Goal: Information Seeking & Learning: Learn about a topic

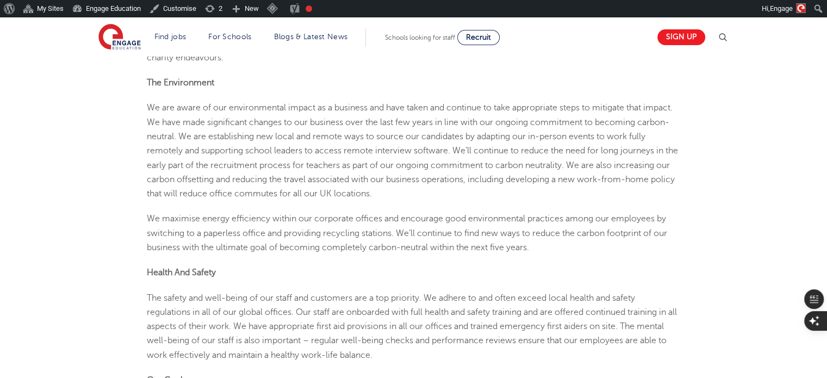
scroll to position [1522, 0]
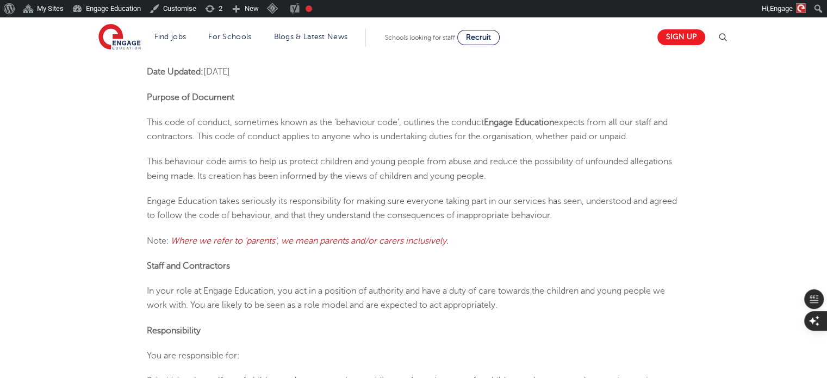
scroll to position [381, 0]
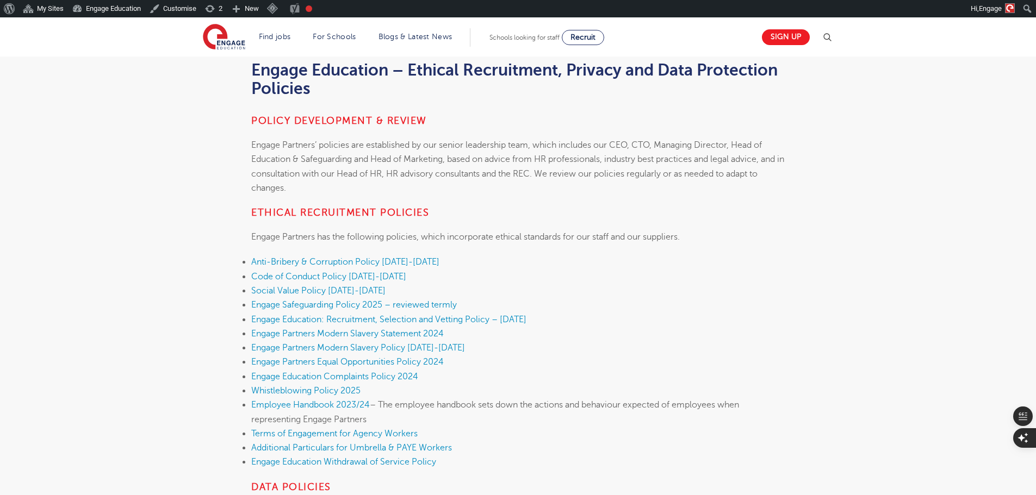
scroll to position [217, 0]
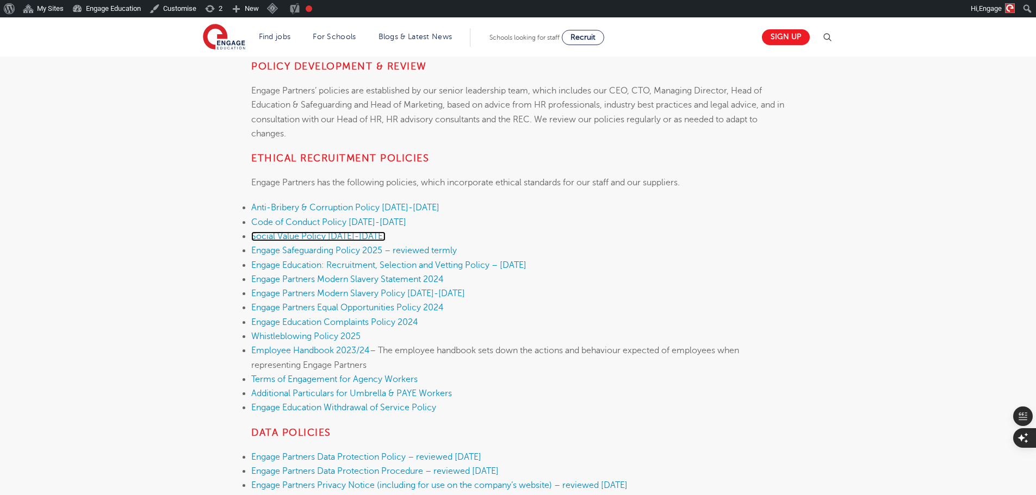
click at [360, 236] on link "Social Value Policy 2025-2026" at bounding box center [318, 237] width 134 height 10
click at [373, 225] on link "Code of Conduct Policy 2025-2026" at bounding box center [328, 222] width 155 height 10
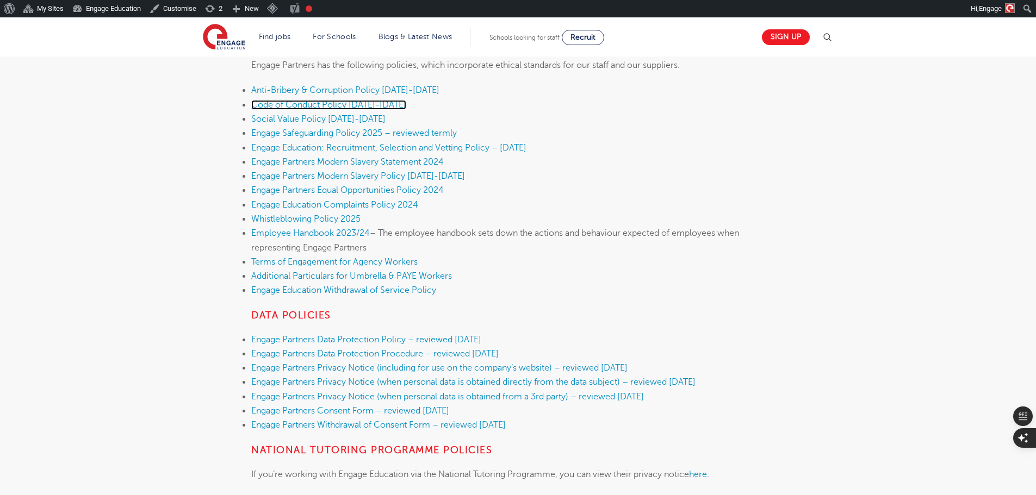
scroll to position [272, 0]
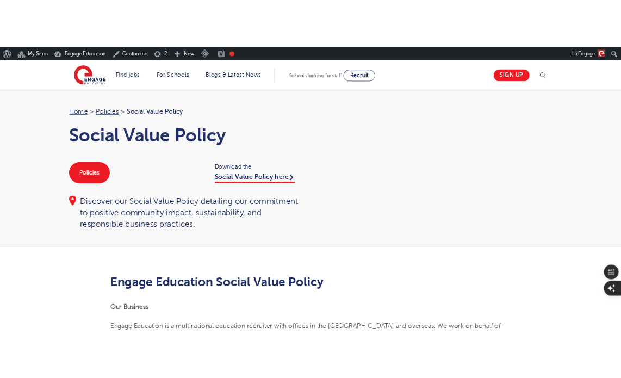
scroll to position [1522, 0]
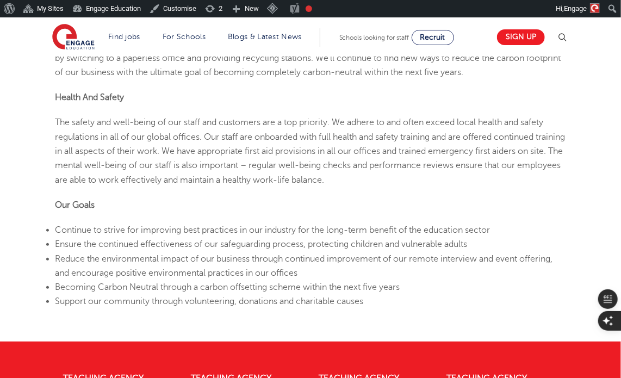
click at [413, 141] on span "The safety and well-being of our staff and customers are a top priority. We adh…" at bounding box center [310, 150] width 510 height 67
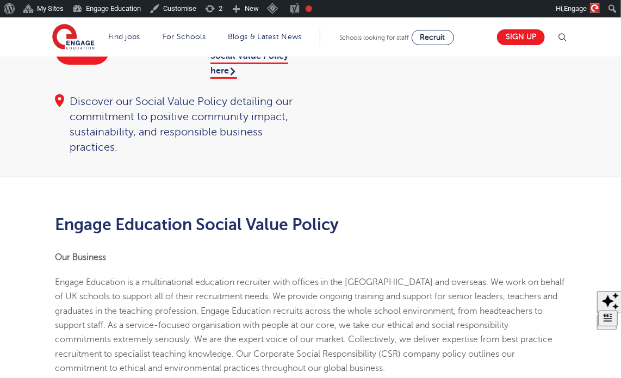
scroll to position [0, 0]
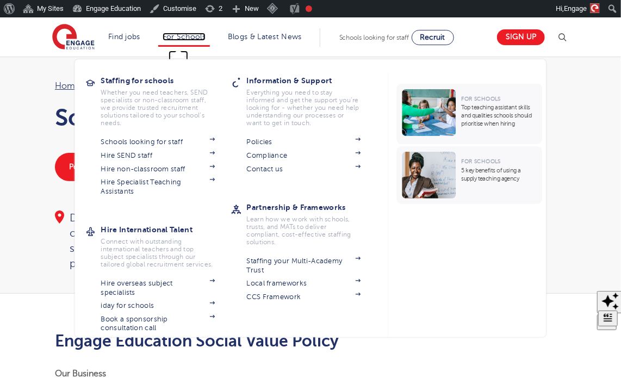
click at [163, 38] on link "For Schools" at bounding box center [184, 37] width 43 height 8
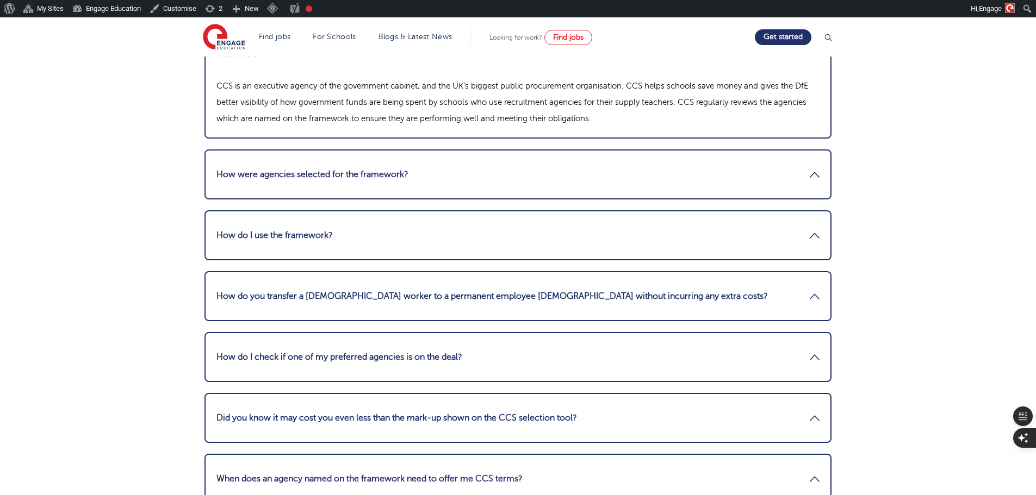
scroll to position [1685, 0]
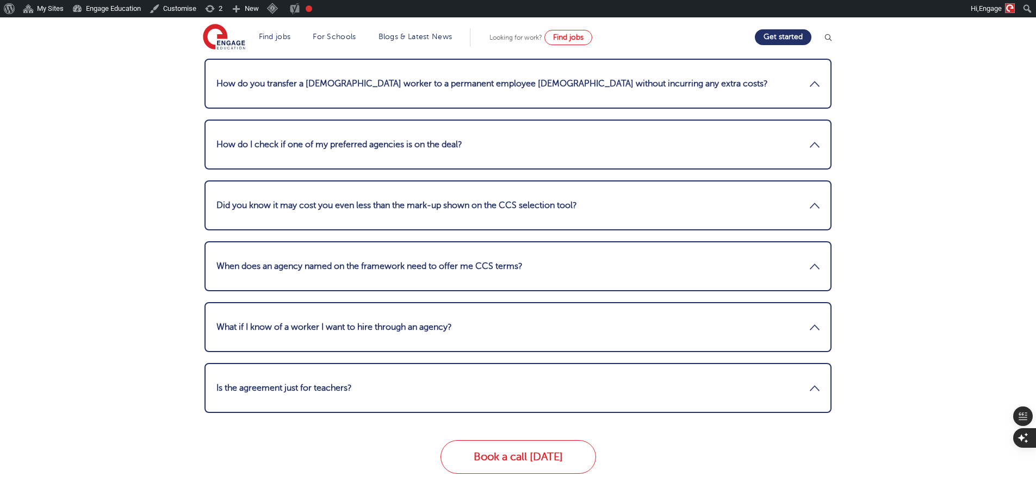
click at [350, 323] on link "What if I know of a worker I want to hire through an agency?" at bounding box center [517, 327] width 603 height 26
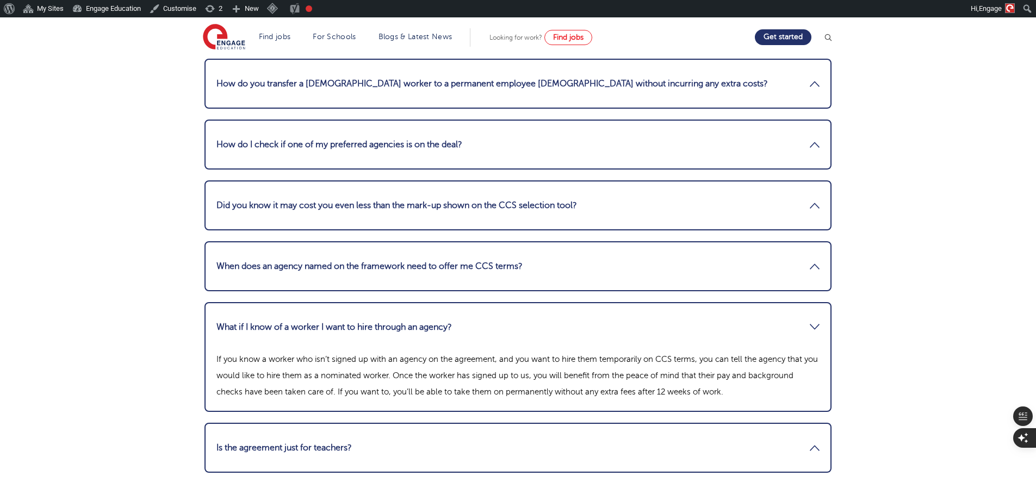
click at [354, 432] on li "Is the agreement just for teachers? The deal isn’t just for hiring teachers. In…" at bounding box center [517, 448] width 627 height 50
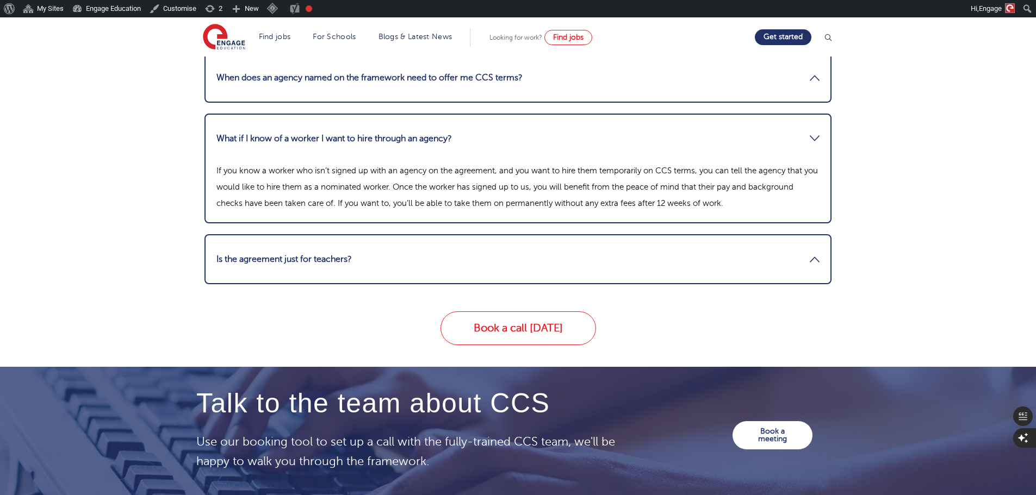
scroll to position [1952, 0]
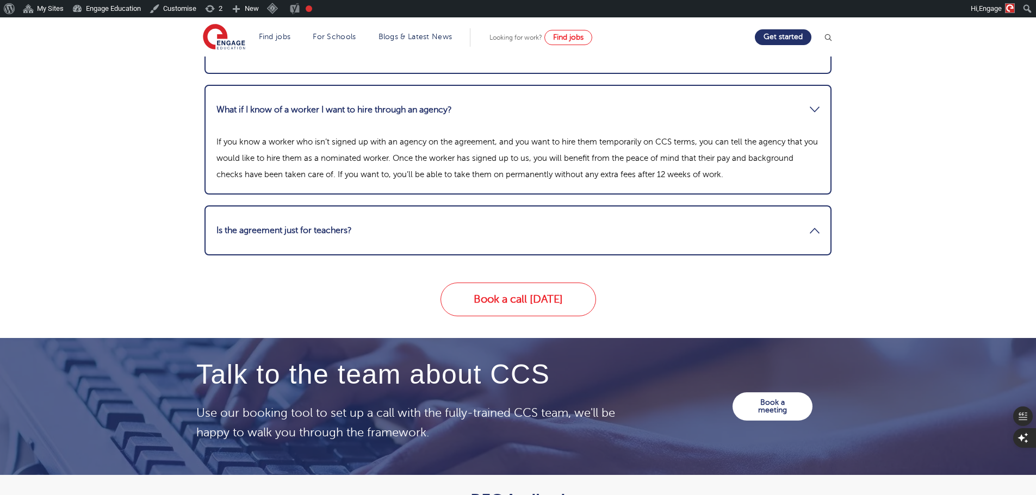
click at [326, 238] on link "Is the agreement just for teachers?" at bounding box center [517, 230] width 603 height 26
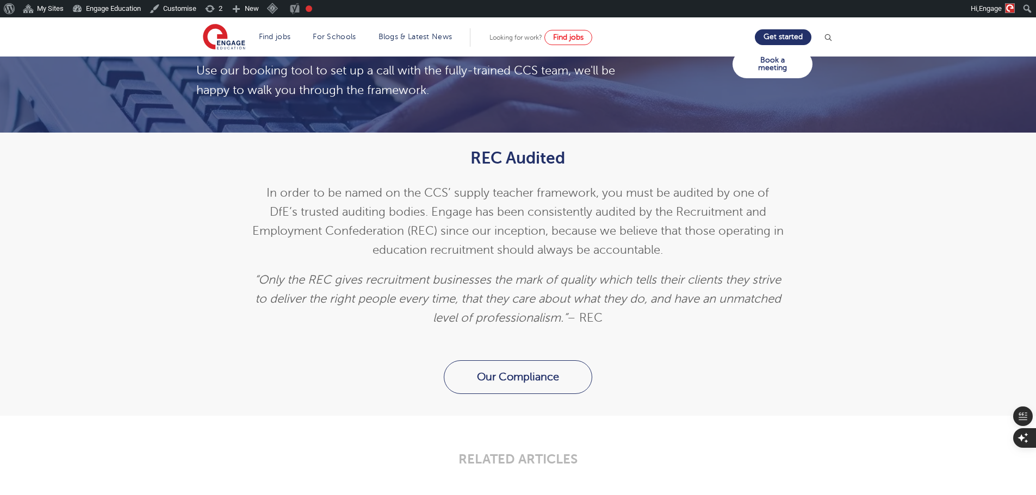
scroll to position [2604, 0]
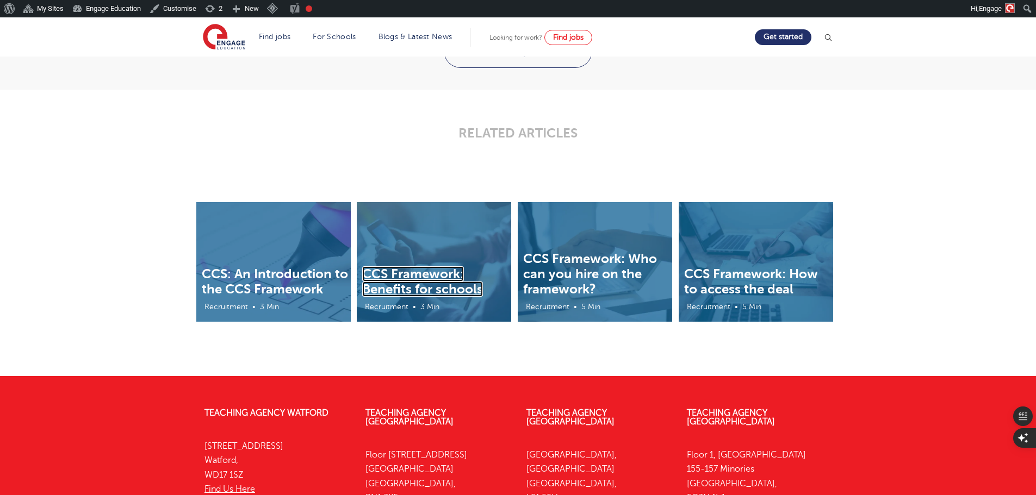
click at [427, 283] on link "CCS Framework: Benefits for schools" at bounding box center [422, 281] width 121 height 30
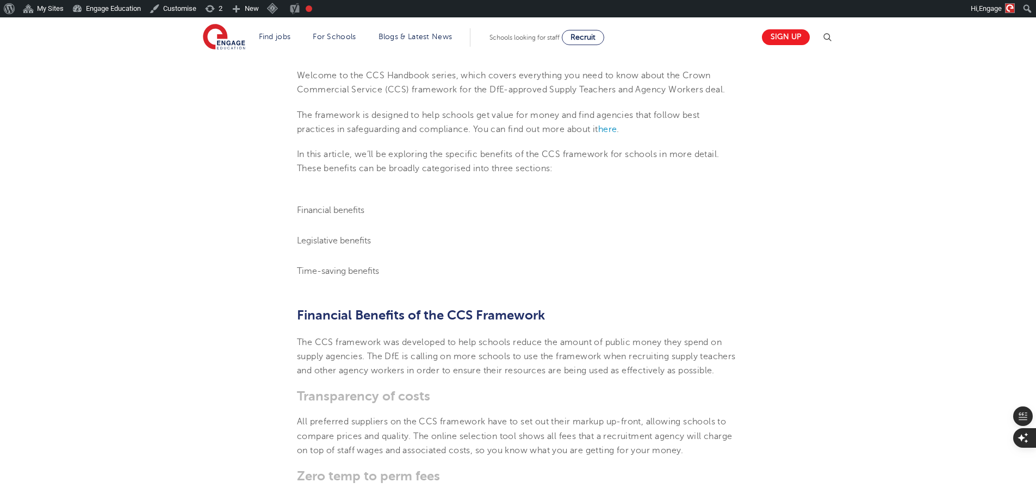
scroll to position [109, 0]
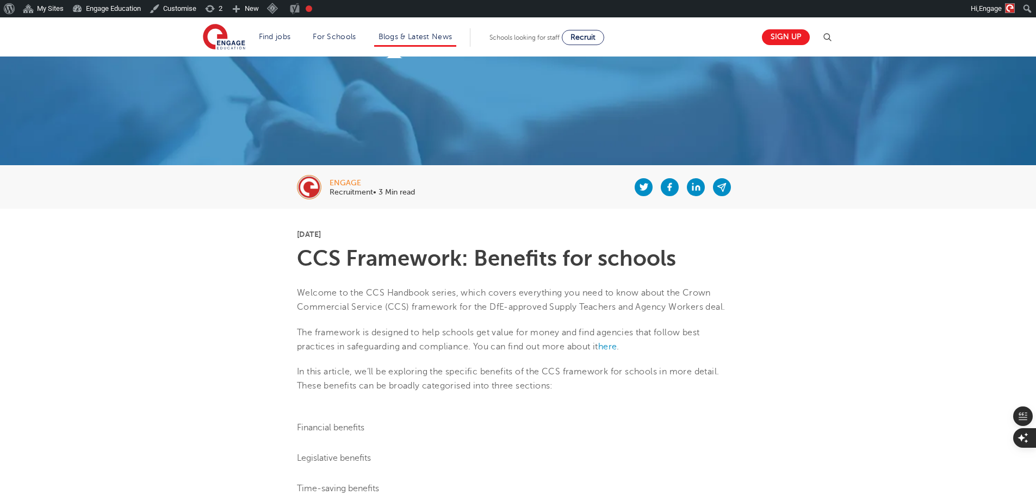
click at [408, 30] on li "Blogs & Latest News" at bounding box center [415, 37] width 83 height 18
click at [443, 41] on li "Blogs & Latest News" at bounding box center [415, 37] width 83 height 18
click at [429, 39] on link "Blogs & Latest News" at bounding box center [415, 37] width 74 height 8
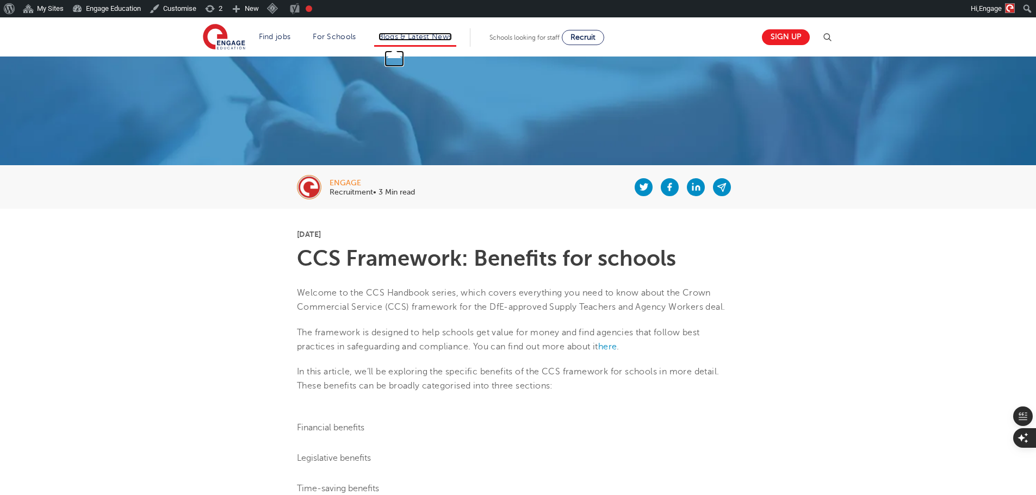
click at [429, 39] on link "Blogs & Latest News" at bounding box center [415, 37] width 74 height 8
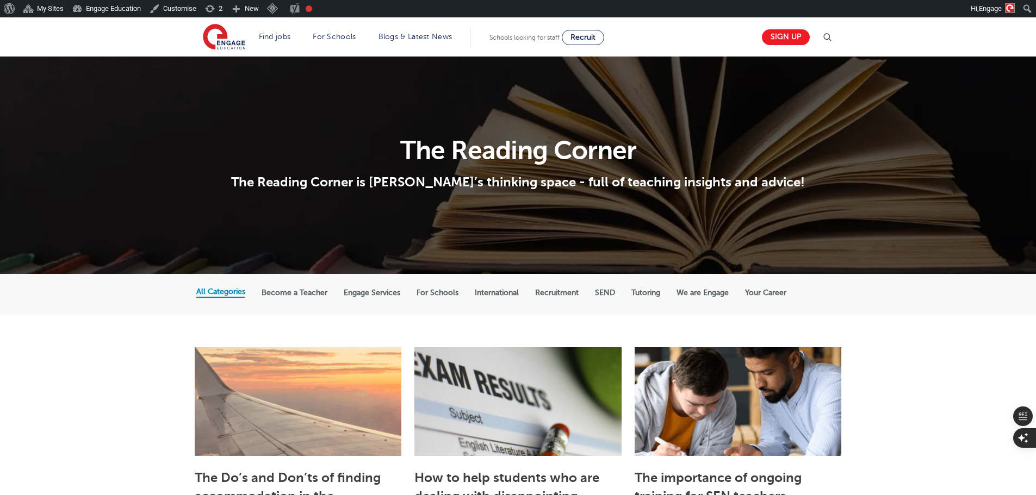
click at [833, 42] on img at bounding box center [826, 37] width 13 height 13
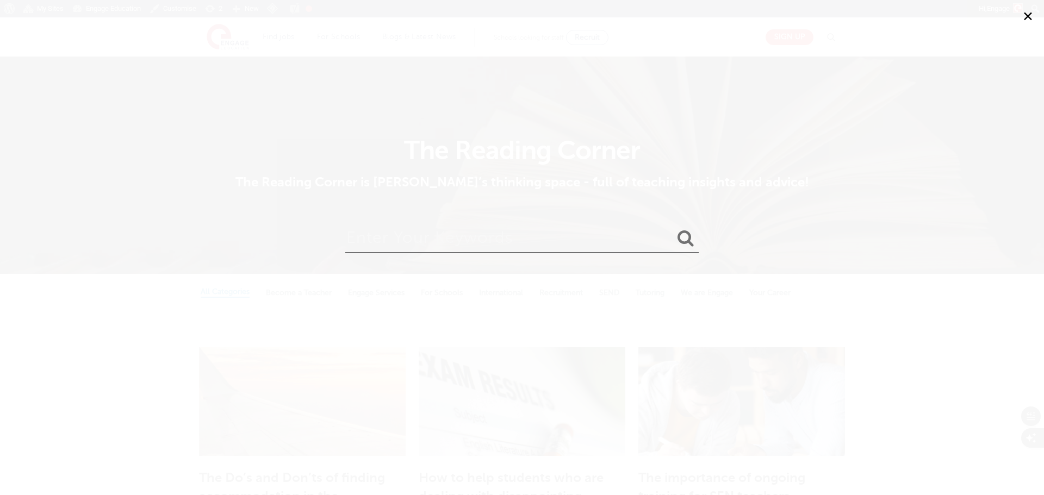
click at [641, 233] on input "search" at bounding box center [521, 235] width 353 height 35
type input "CCS"
click at [673, 229] on button "submit" at bounding box center [686, 239] width 26 height 20
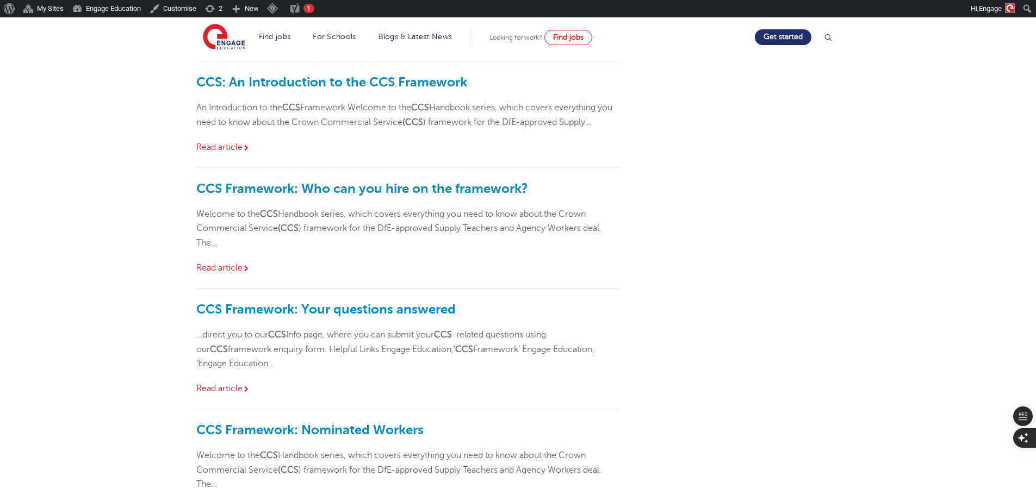
scroll to position [217, 0]
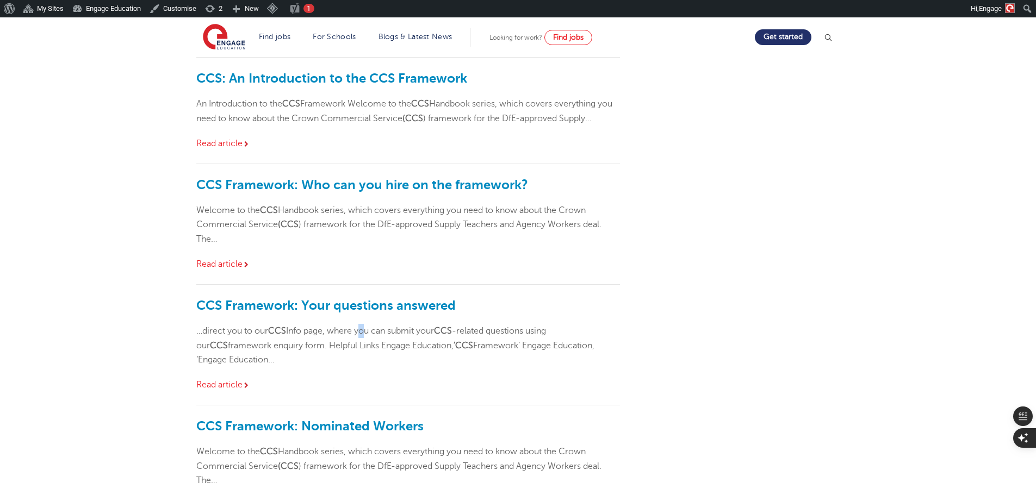
drag, startPoint x: 353, startPoint y: 309, endPoint x: 364, endPoint y: 318, distance: 13.5
click at [364, 318] on div "CCS Framework: Your questions answered …direct you to our CCS Info page, where …" at bounding box center [408, 345] width 424 height 121
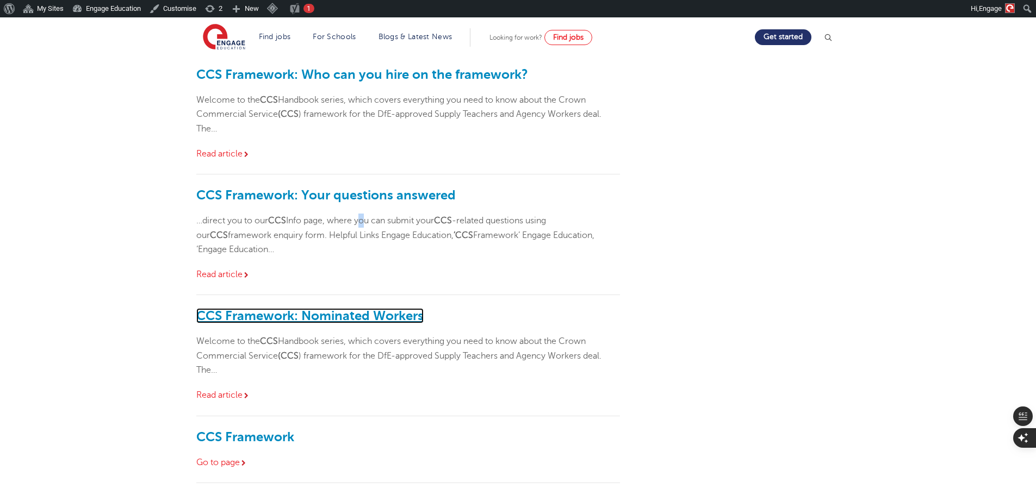
scroll to position [326, 0]
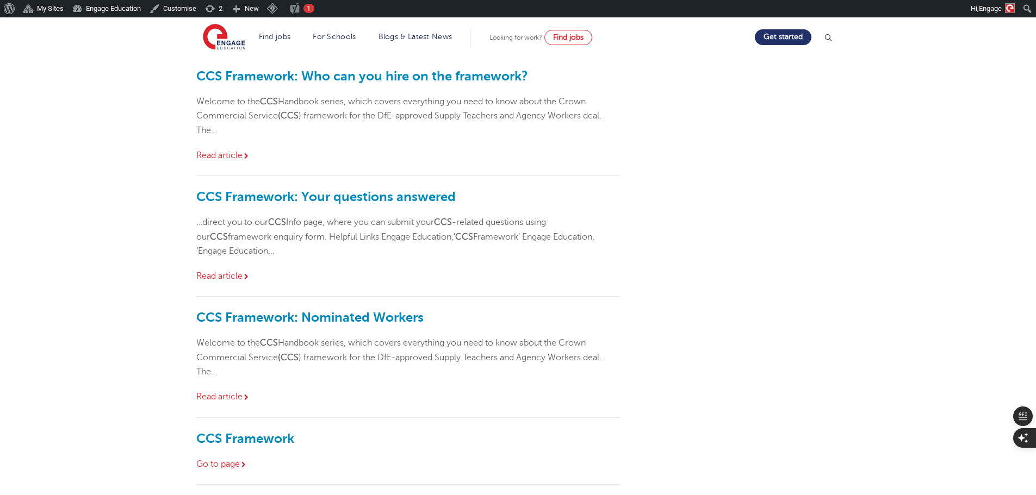
click at [738, 184] on div "Search Results for: CCS CCS Framework Go to page CCS: An Introduction to the CC…" at bounding box center [517, 403] width 659 height 1100
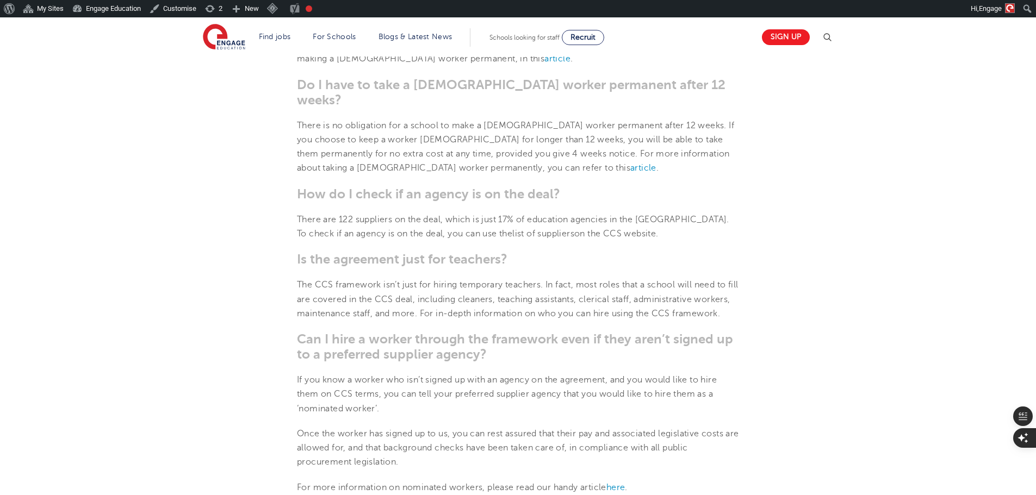
scroll to position [598, 0]
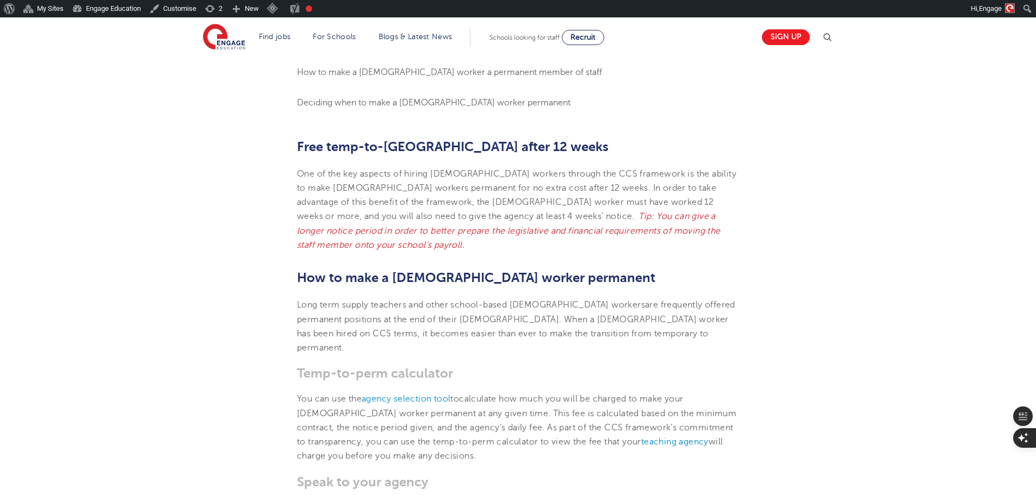
scroll to position [489, 0]
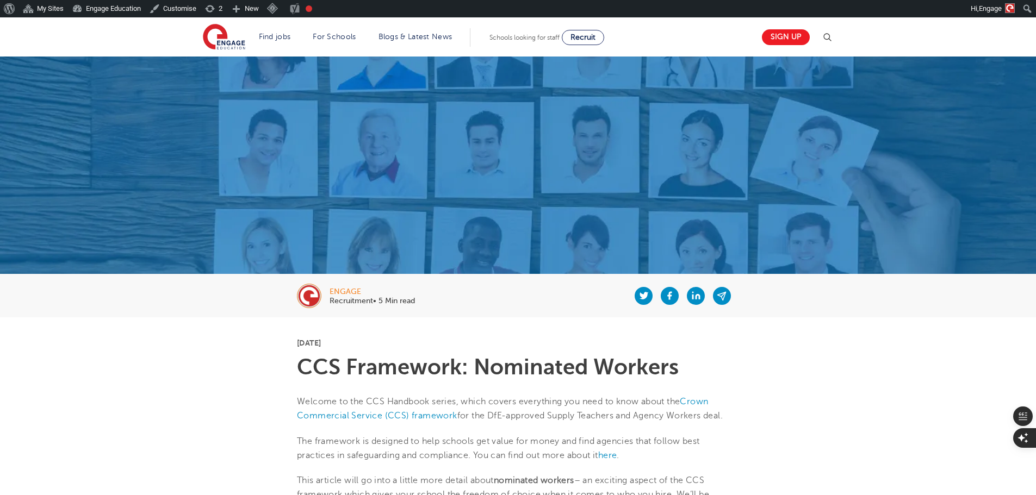
scroll to position [826, 0]
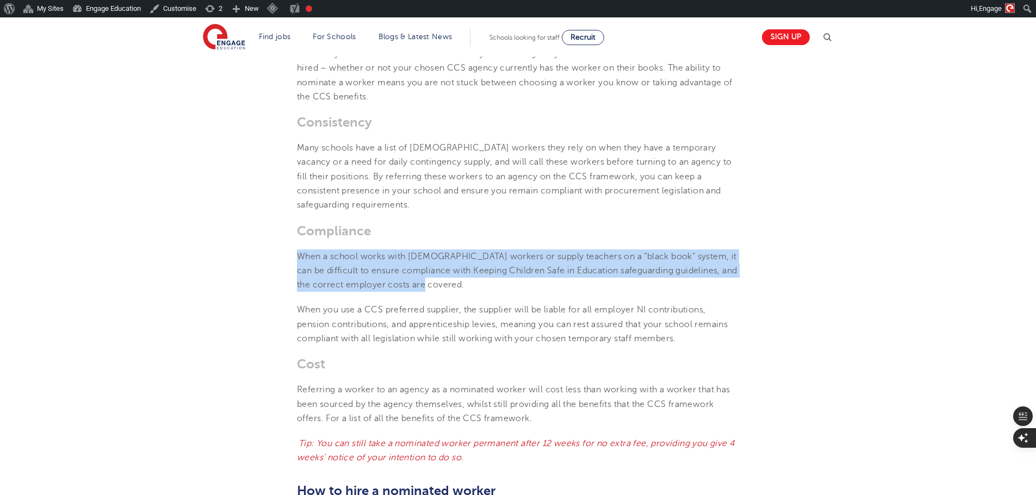
drag, startPoint x: 517, startPoint y: 262, endPoint x: 258, endPoint y: 247, distance: 259.2
click at [258, 247] on section "15th July 2020 CCS Framework: Nominated Workers Welcome to the CCS Handbook ser…" at bounding box center [517, 352] width 659 height 1720
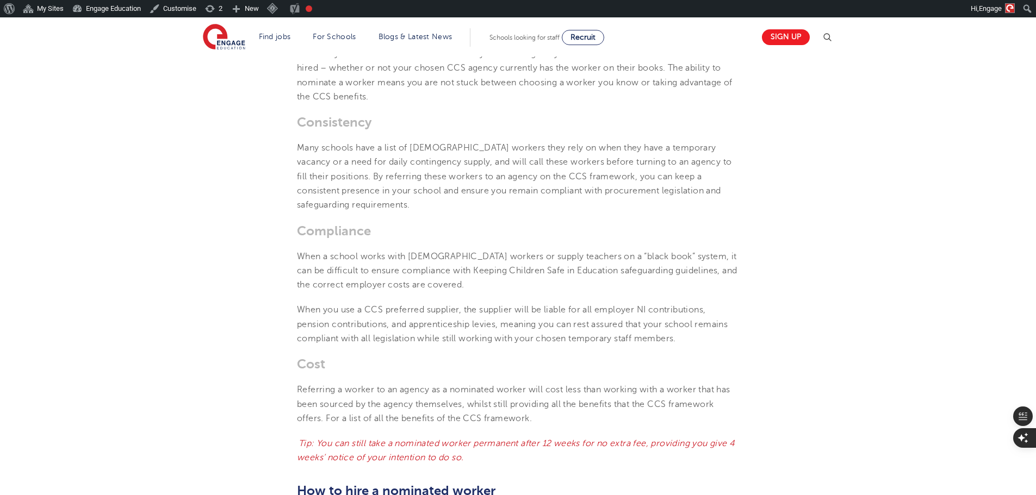
click at [363, 229] on span "Compliance" at bounding box center [334, 230] width 74 height 15
drag, startPoint x: 157, startPoint y: 284, endPoint x: 110, endPoint y: 7, distance: 281.3
click at [157, 262] on div "engage Recruitment• 5 Min read 15th July 2020 CCS Framework: Nominated Workers …" at bounding box center [518, 384] width 1036 height 2306
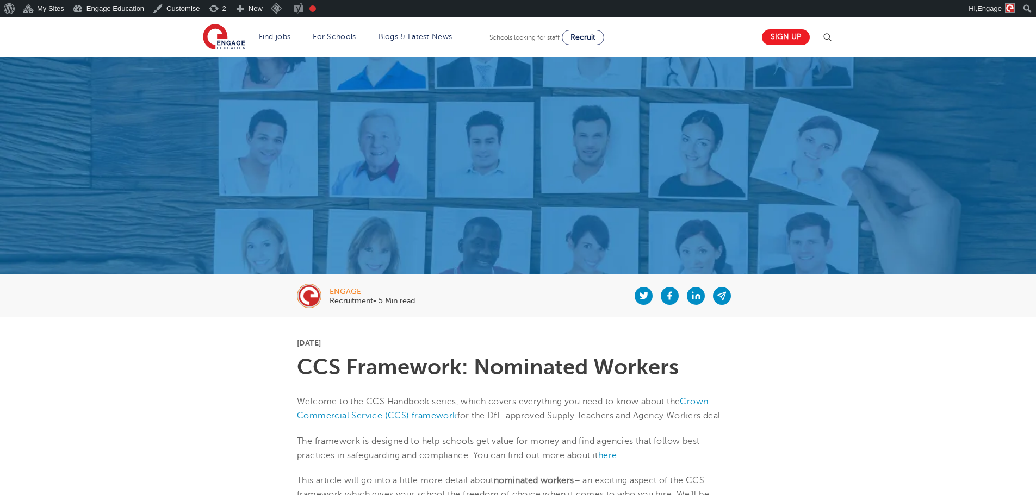
scroll to position [826, 0]
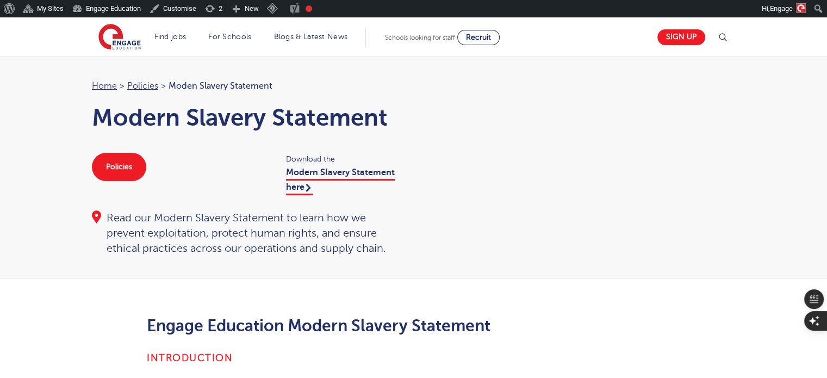
click at [513, 223] on div "Home > Policies > Moden Slavery Statement Modern Slavery Statement Policies Dow…" at bounding box center [413, 167] width 665 height 177
click at [381, 169] on link "Modern Slavery Statement here" at bounding box center [340, 180] width 109 height 27
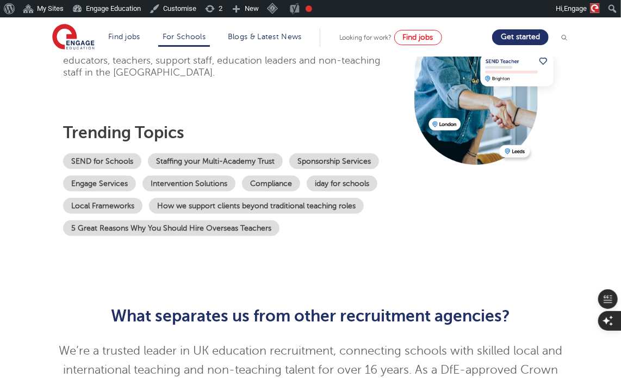
scroll to position [185, 0]
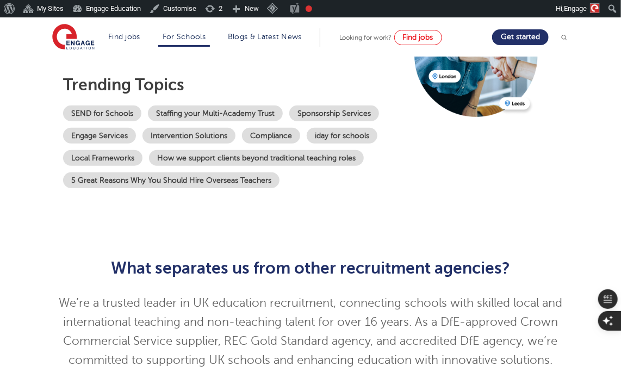
click at [470, 346] on p "We’re a trusted leader in UK education recruitment, connecting schools with ski…" at bounding box center [310, 332] width 511 height 76
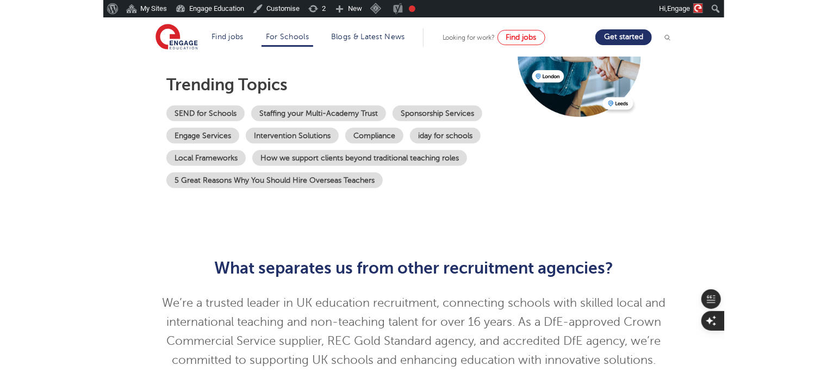
scroll to position [0, 0]
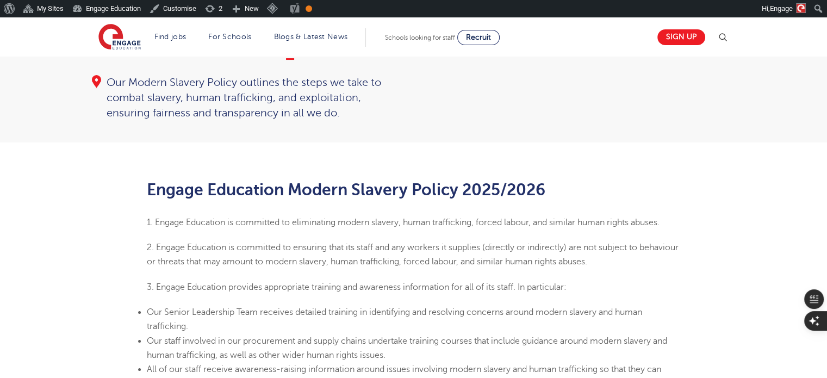
scroll to position [52, 0]
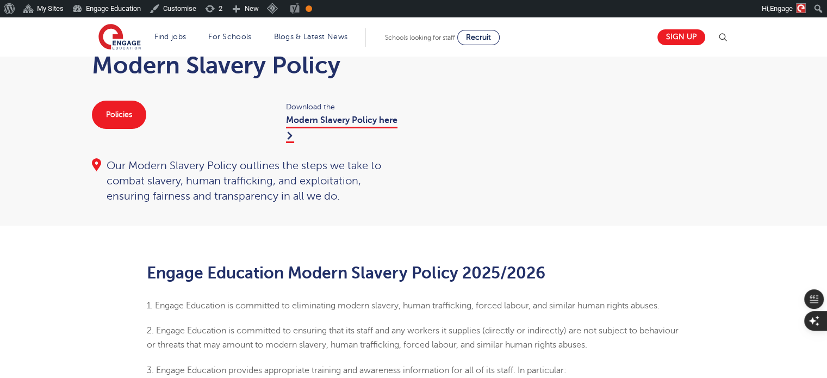
click at [582, 176] on div "Home > Policies > Modern Slavery Policy Modern Slavery Policy Policies Download…" at bounding box center [413, 115] width 665 height 177
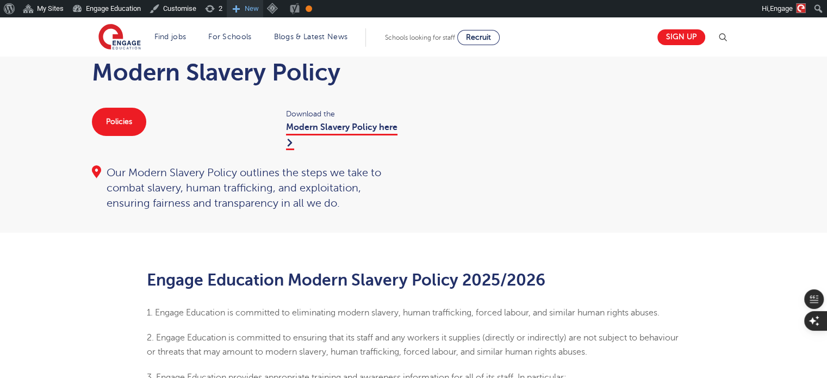
scroll to position [0, 0]
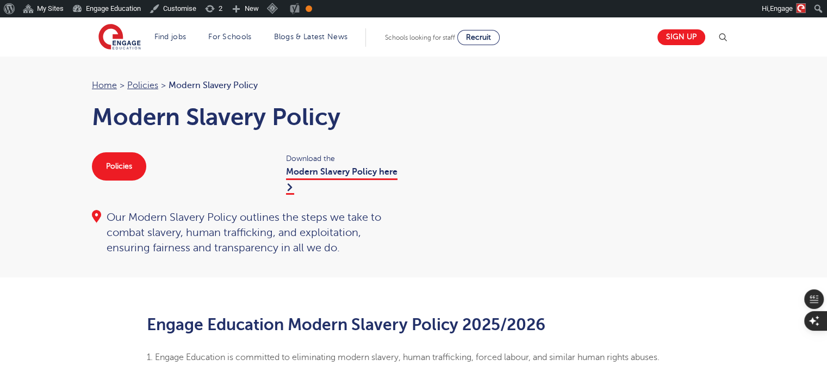
click at [721, 110] on div "Home > Policies > Modern Slavery Policy Modern Slavery Policy Policies Download…" at bounding box center [413, 166] width 665 height 177
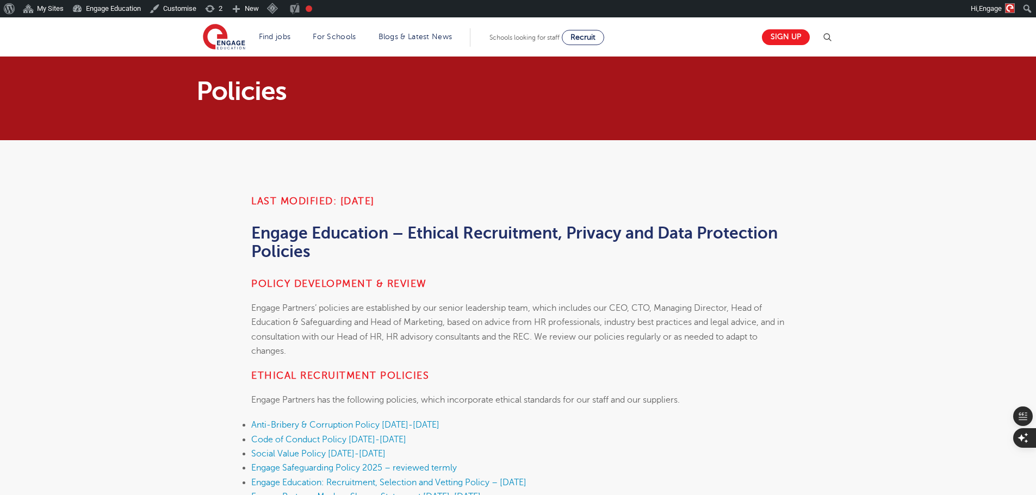
scroll to position [109, 0]
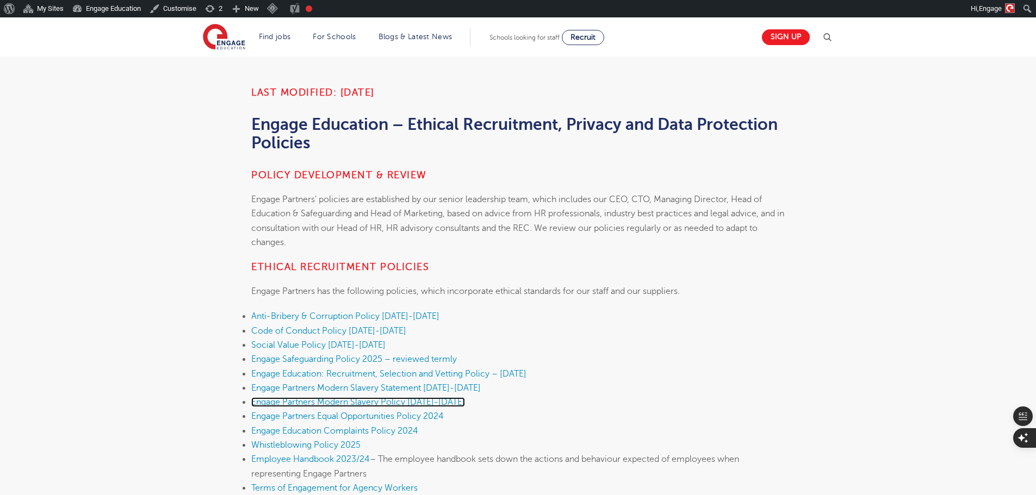
click at [413, 400] on link "Engage Partners Modern Slavery Policy [DATE]-[DATE]" at bounding box center [358, 402] width 214 height 10
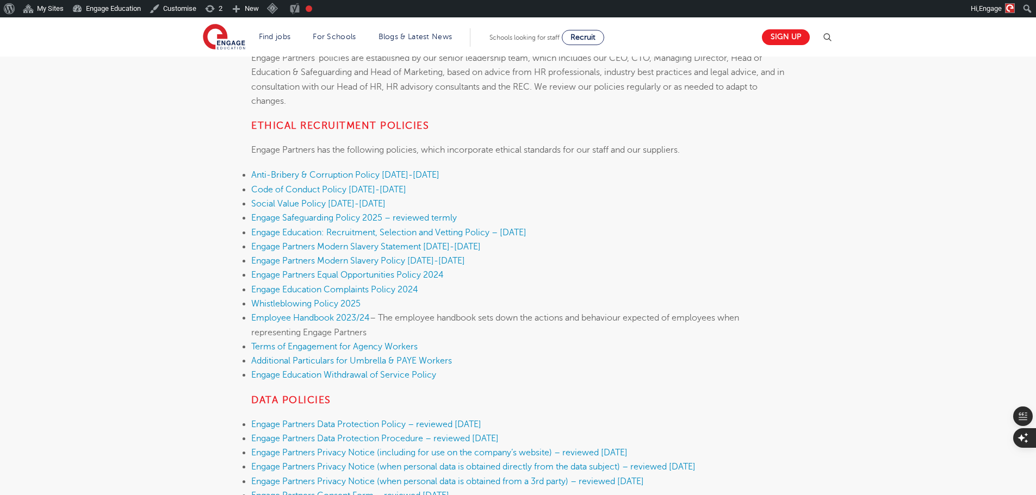
scroll to position [272, 0]
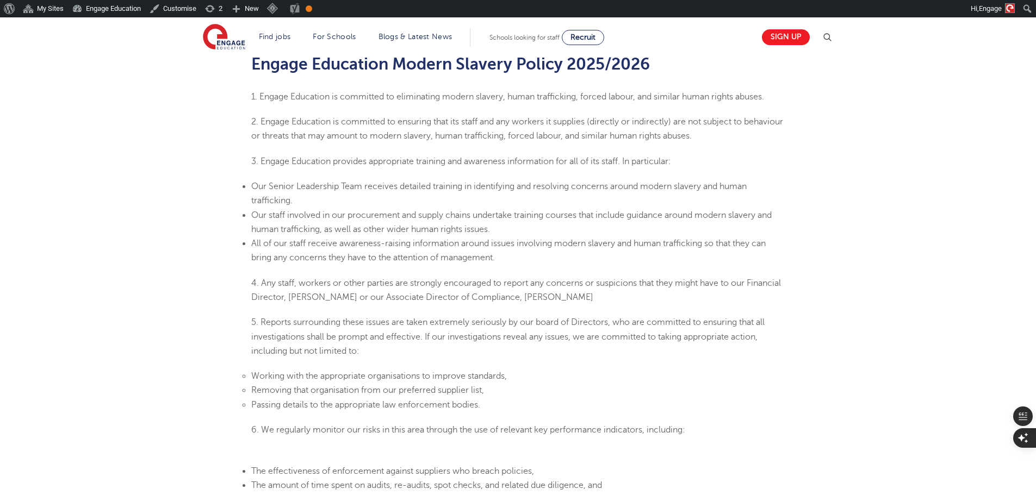
scroll to position [272, 0]
